Goal: Task Accomplishment & Management: Complete application form

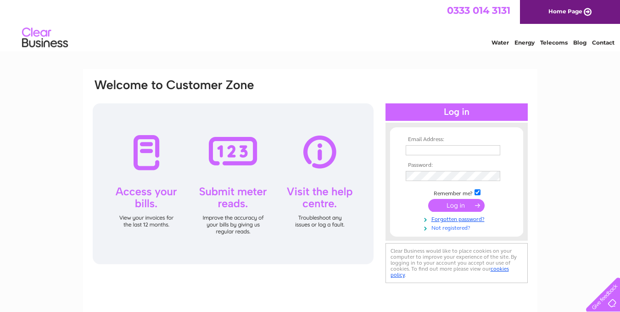
click at [441, 227] on link "Not registered?" at bounding box center [458, 227] width 104 height 9
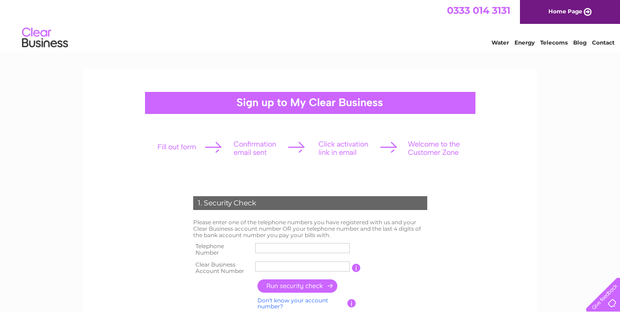
click at [292, 251] on input "text" at bounding box center [302, 248] width 95 height 10
type input "01332343437"
click at [284, 263] on input "text" at bounding box center [302, 266] width 95 height 10
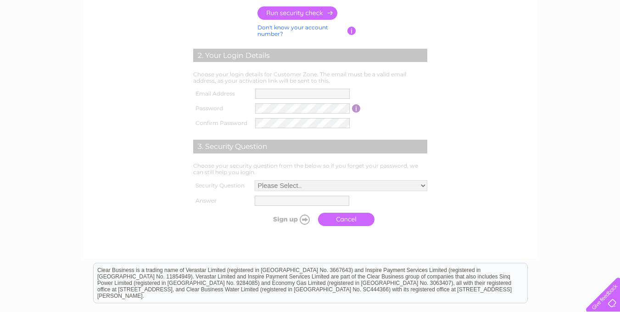
type input "1064692"
click at [453, 81] on form "1. Security Check Please enter one of the telephone numbers you have registered…" at bounding box center [310, 76] width 437 height 343
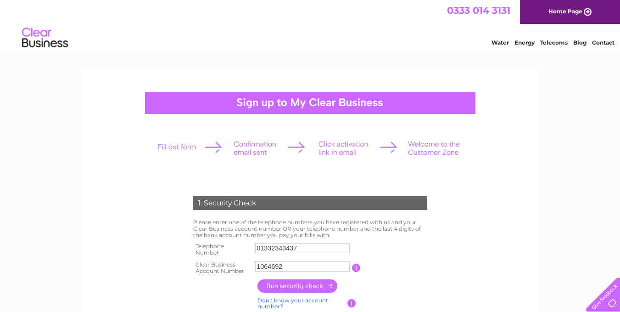
click at [314, 285] on input "button" at bounding box center [298, 285] width 81 height 13
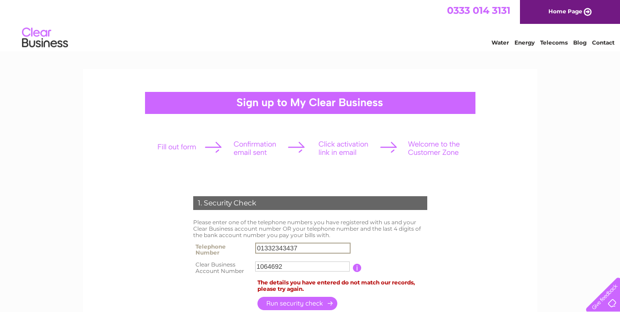
click at [332, 251] on input "01332343437" at bounding box center [302, 247] width 95 height 11
type input "0"
type input "07977529812"
click at [311, 300] on input "button" at bounding box center [298, 302] width 81 height 13
click at [357, 266] on input "button" at bounding box center [356, 268] width 9 height 8
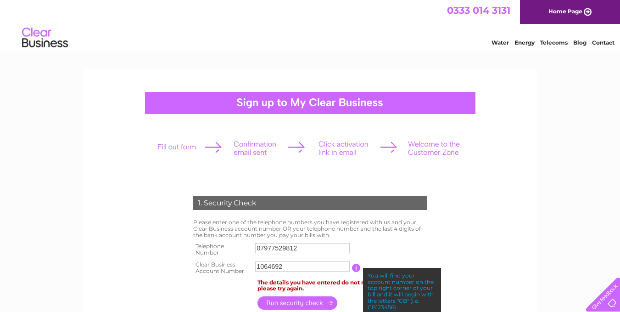
click at [256, 263] on input "1064692" at bounding box center [302, 266] width 95 height 10
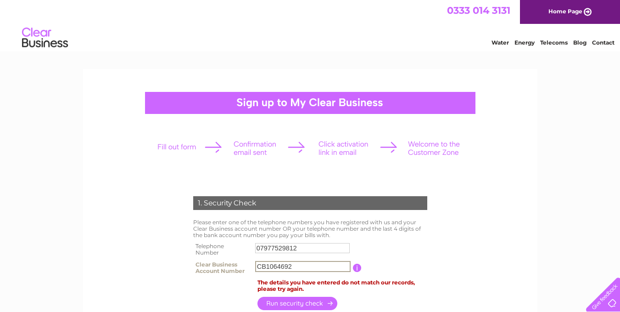
type input "CB1064692"
click at [321, 299] on input "button" at bounding box center [298, 303] width 81 height 13
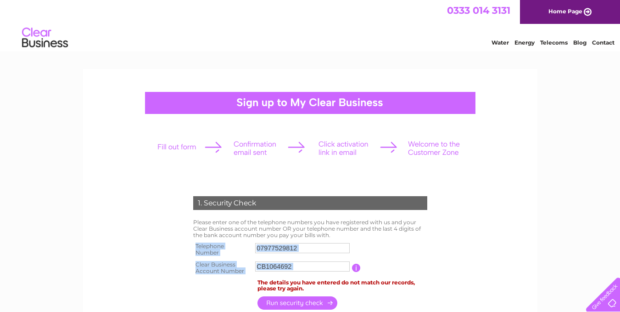
drag, startPoint x: 462, startPoint y: 269, endPoint x: 467, endPoint y: 281, distance: 13.1
drag, startPoint x: 606, startPoint y: 90, endPoint x: 603, endPoint y: 121, distance: 31.0
